Goal: Task Accomplishment & Management: Use online tool/utility

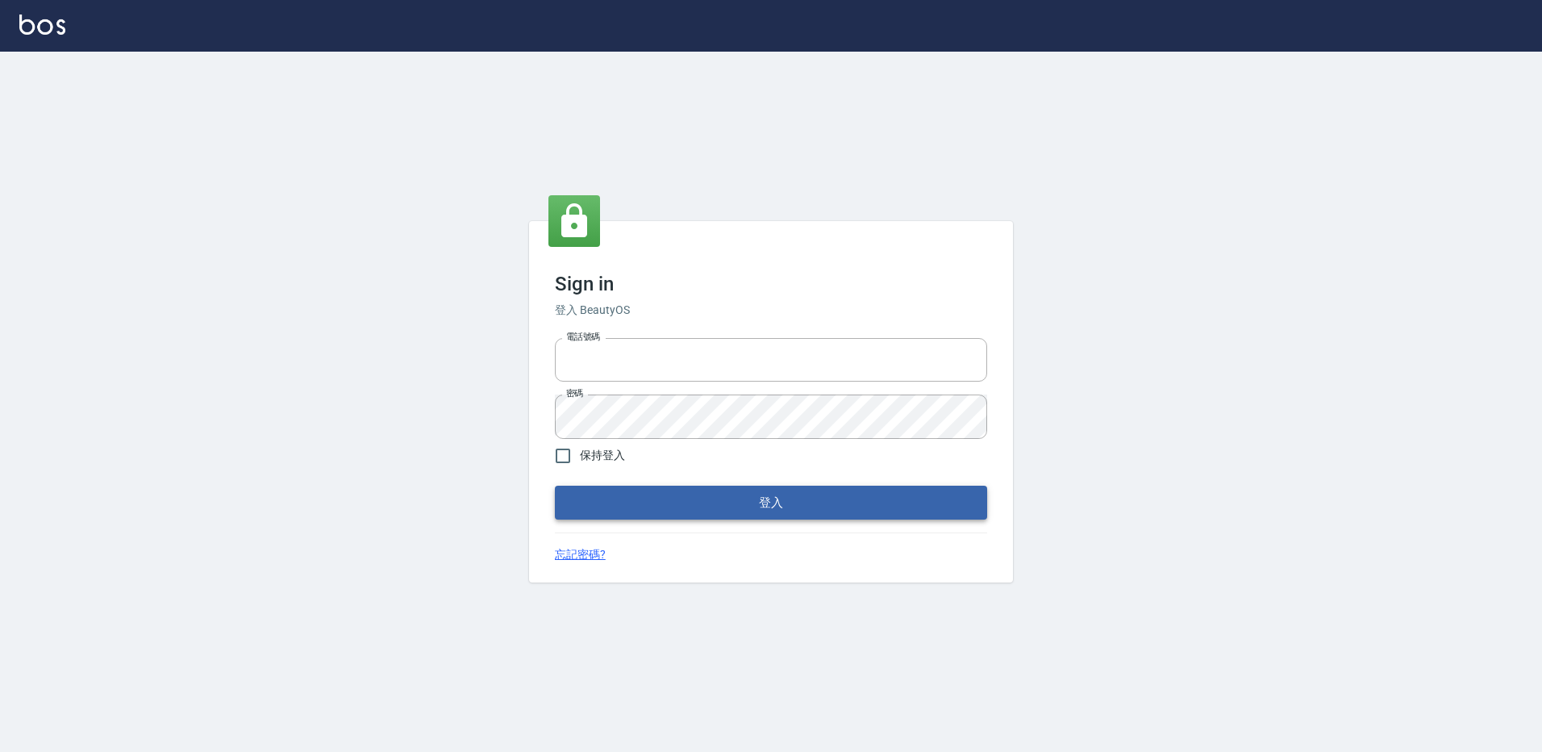
type input "27222158"
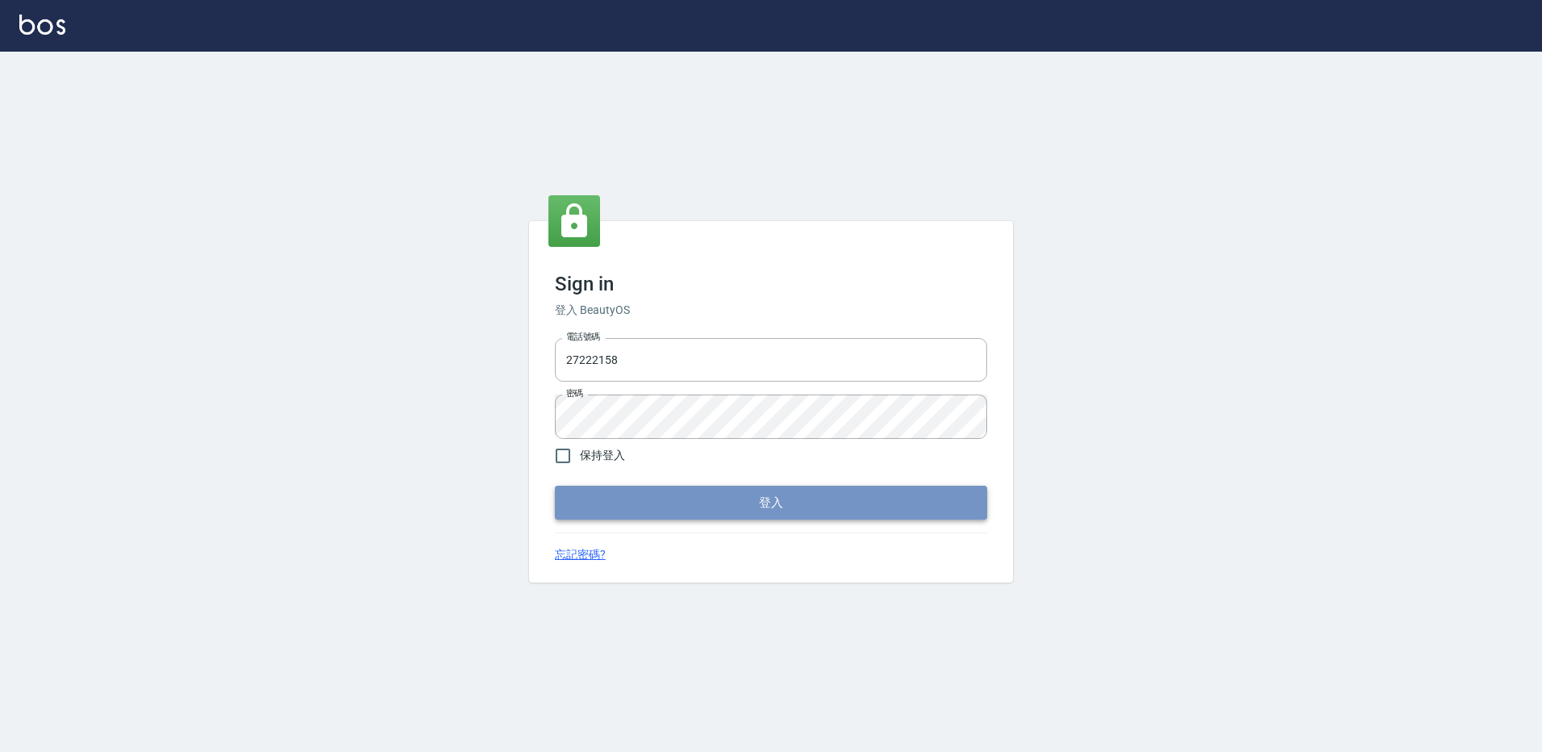
click at [766, 511] on button "登入" at bounding box center [771, 503] width 432 height 34
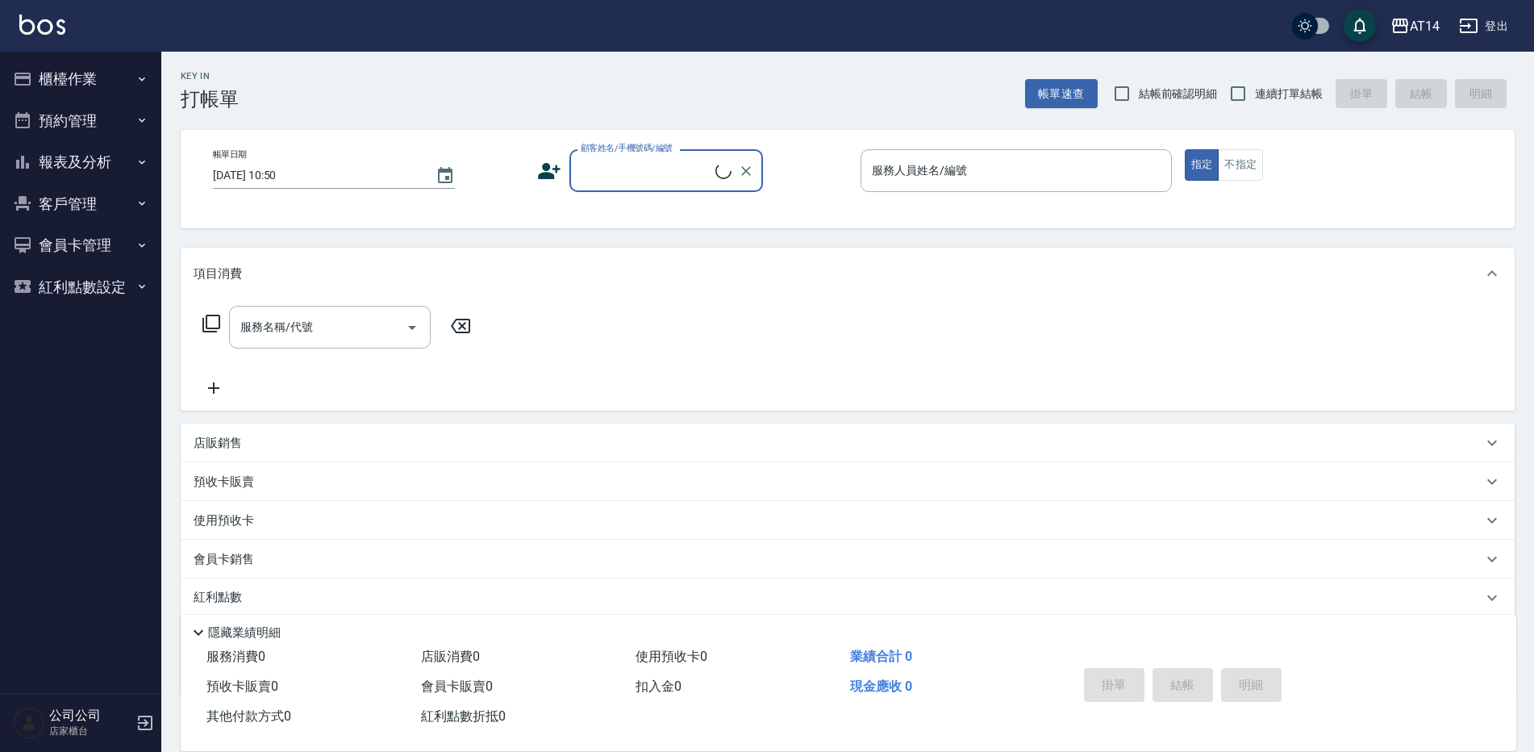
drag, startPoint x: 148, startPoint y: 80, endPoint x: 167, endPoint y: 294, distance: 215.4
click at [98, 66] on button "櫃檯作業" at bounding box center [80, 79] width 148 height 42
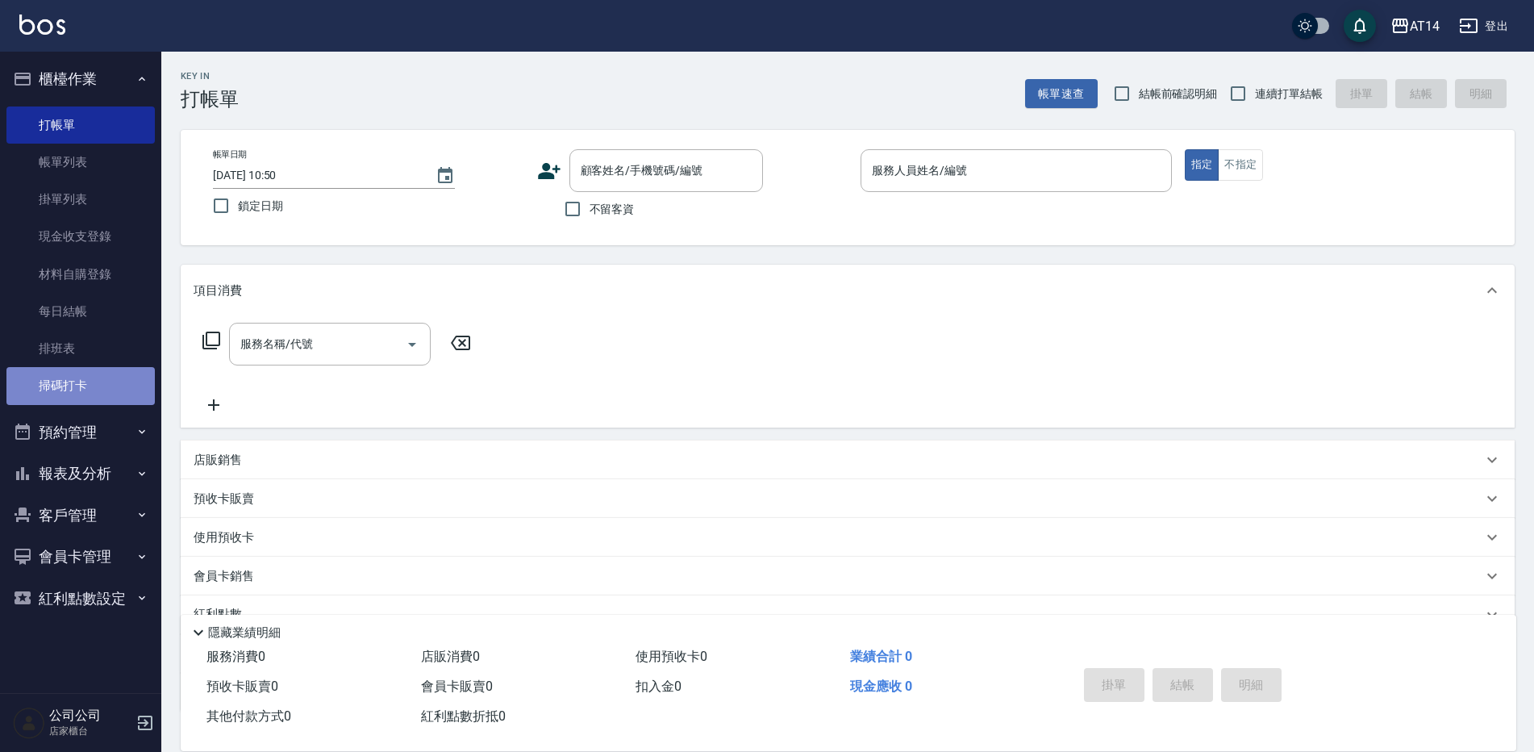
click at [104, 373] on link "掃碼打卡" at bounding box center [80, 385] width 148 height 37
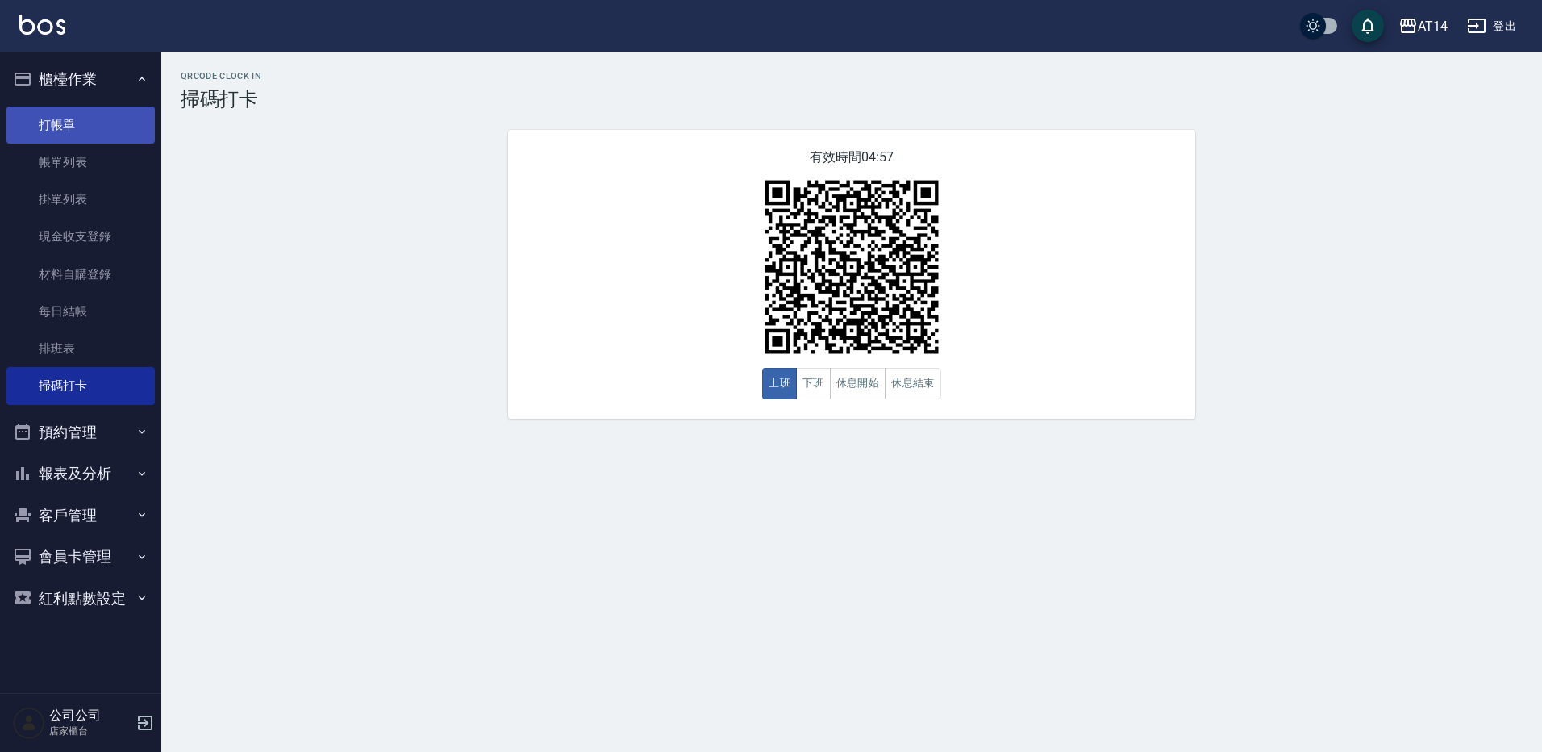
click at [83, 111] on link "打帳單" at bounding box center [80, 124] width 148 height 37
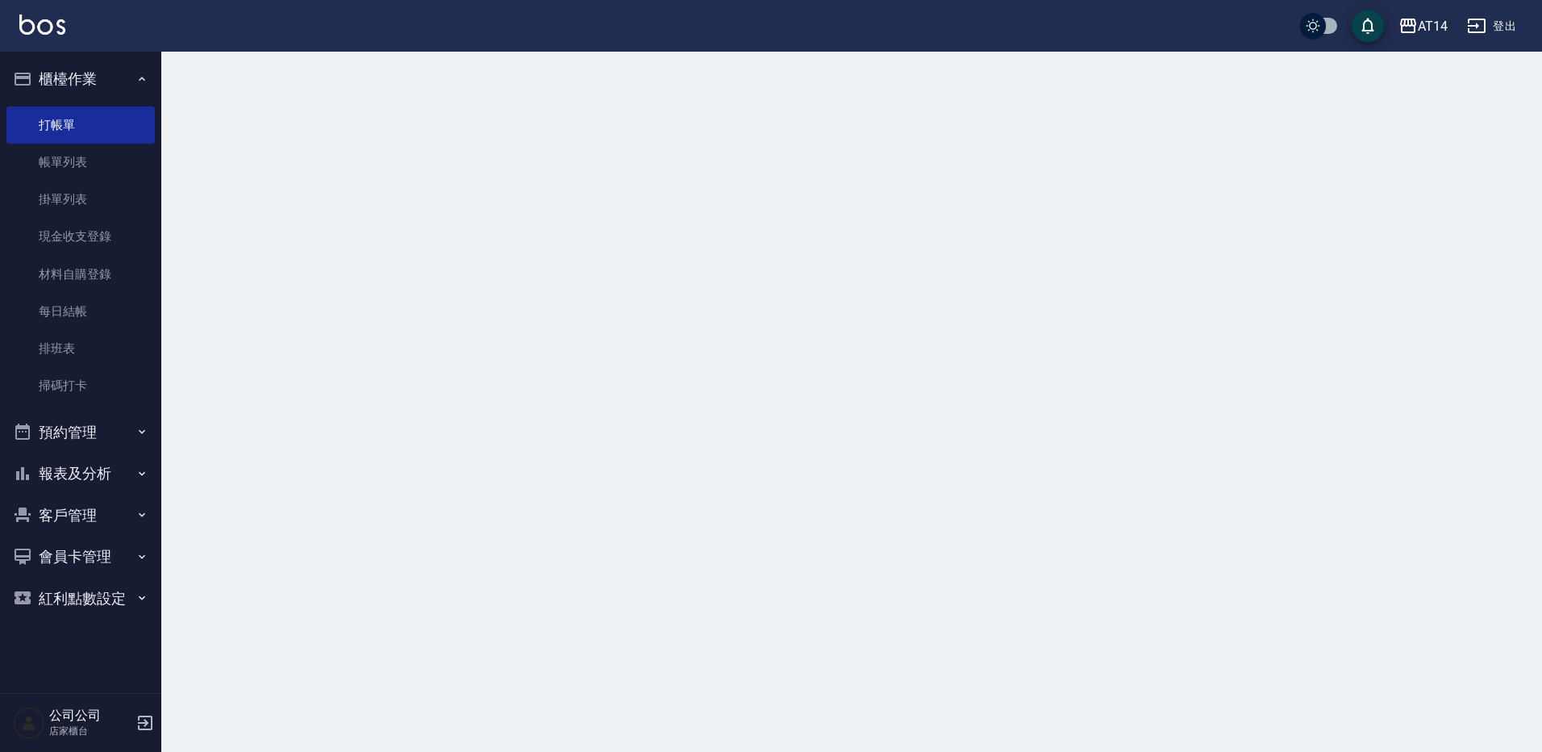
click at [90, 89] on button "櫃檯作業" at bounding box center [80, 79] width 148 height 42
